Goal: Task Accomplishment & Management: Manage account settings

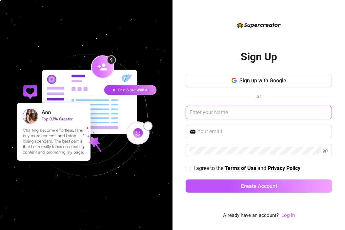
click at [219, 115] on input "text" at bounding box center [259, 112] width 146 height 13
type input "[EMAIL_ADDRESS][DOMAIN_NAME]"
click at [232, 115] on input "[EMAIL_ADDRESS][DOMAIN_NAME]" at bounding box center [259, 112] width 146 height 13
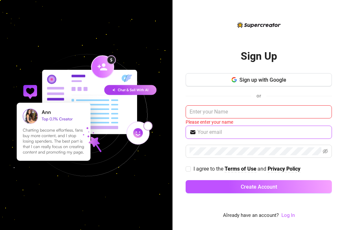
click at [217, 136] on input "text" at bounding box center [263, 132] width 131 height 8
paste input "[EMAIL_ADDRESS][DOMAIN_NAME]"
type input "[EMAIL_ADDRESS][DOMAIN_NAME]"
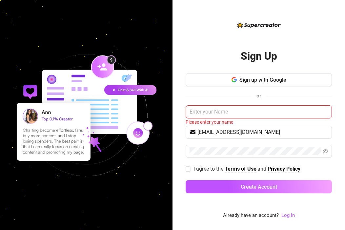
click at [292, 221] on div "Sign Up Sign up with Google or Please enter your name [EMAIL_ADDRESS][DOMAIN_NA…" at bounding box center [259, 115] width 173 height 230
click at [292, 217] on link "Log In" at bounding box center [288, 215] width 13 height 6
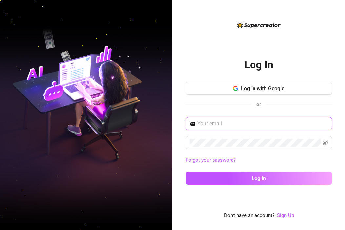
click at [234, 123] on input "text" at bounding box center [263, 124] width 131 height 8
paste input "[EMAIL_ADDRESS][DOMAIN_NAME]"
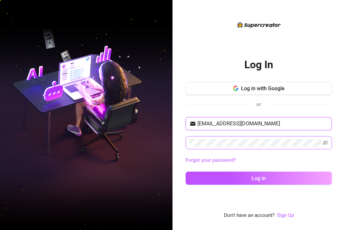
type input "[EMAIL_ADDRESS][DOMAIN_NAME]"
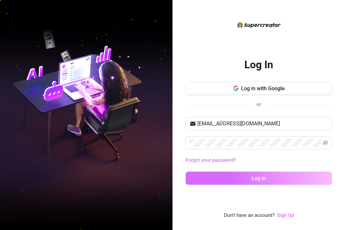
click at [217, 176] on button "Log in" at bounding box center [259, 178] width 146 height 13
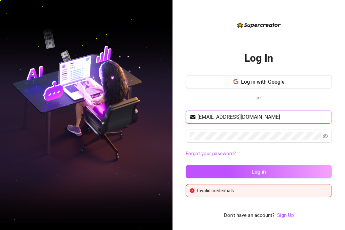
click at [268, 116] on input "[EMAIL_ADDRESS][DOMAIN_NAME]" at bounding box center [263, 117] width 131 height 8
click at [263, 116] on input "[EMAIL_ADDRESS][DOMAIN_NAME]" at bounding box center [263, 117] width 131 height 8
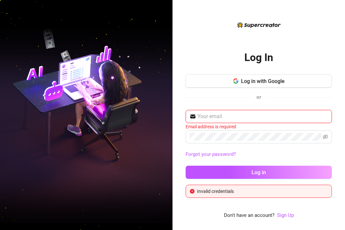
click at [220, 119] on input "text" at bounding box center [263, 117] width 131 height 8
type input "[PERSON_NAME][EMAIL_ADDRESS][DOMAIN_NAME]"
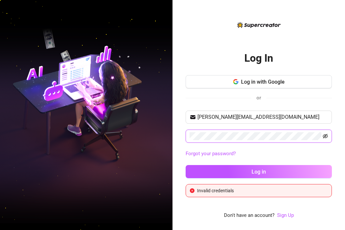
click at [326, 138] on icon "eye-invisible" at bounding box center [325, 136] width 5 height 5
click at [186, 165] on button "Log in" at bounding box center [259, 171] width 146 height 13
